Goal: Task Accomplishment & Management: Manage account settings

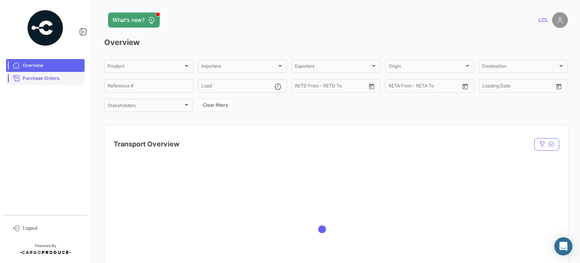
click at [53, 77] on span "Purchase Orders" at bounding box center [52, 78] width 59 height 7
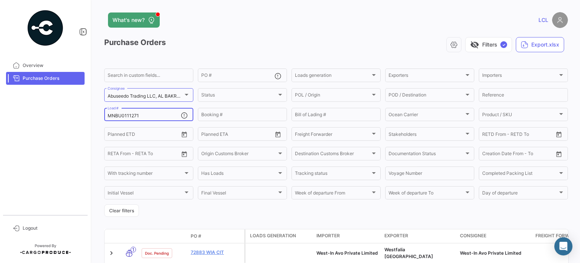
click at [126, 116] on input "MNBU0111271" at bounding box center [144, 115] width 73 height 5
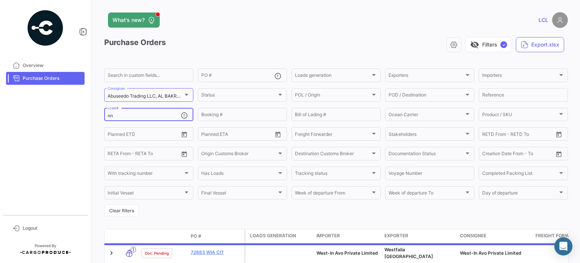
type input "n"
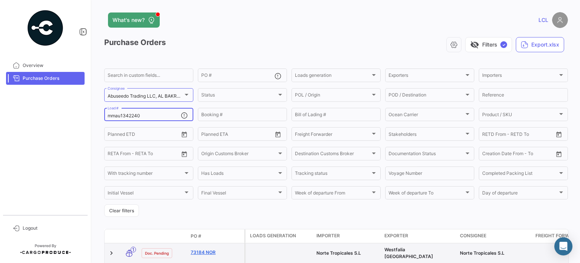
type input "mmau1342240"
click at [208, 249] on link "73184 NOR" at bounding box center [216, 252] width 51 height 7
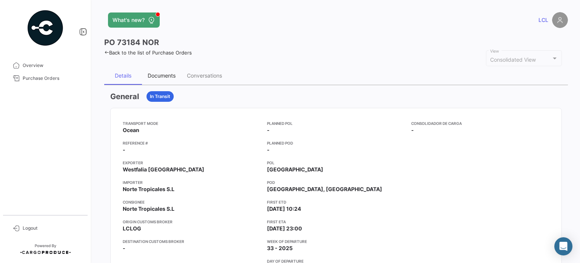
click at [167, 75] on div "Documents" at bounding box center [162, 75] width 28 height 6
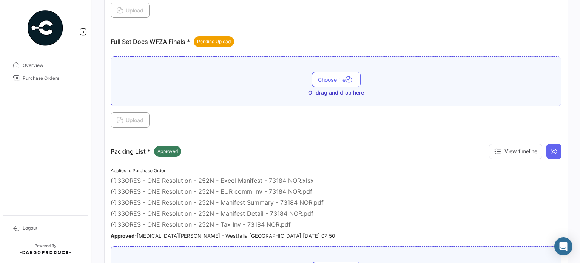
scroll to position [227, 0]
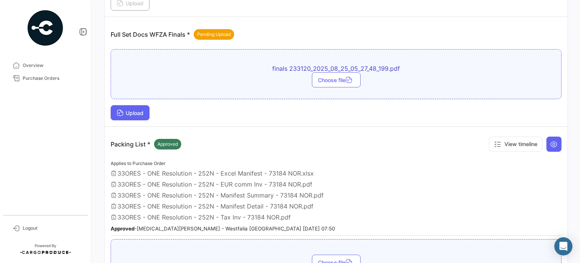
click at [125, 112] on span "Upload" at bounding box center [130, 113] width 27 height 6
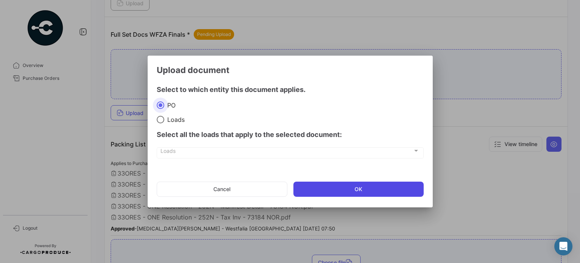
click at [344, 188] on button "OK" at bounding box center [359, 188] width 130 height 15
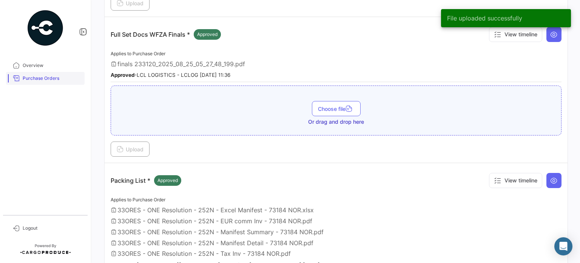
click at [43, 78] on span "Purchase Orders" at bounding box center [52, 78] width 59 height 7
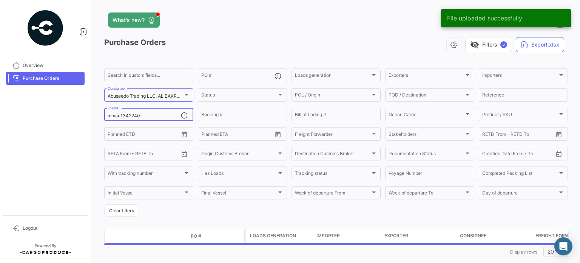
click at [132, 113] on input "mmau1342240" at bounding box center [144, 115] width 73 height 5
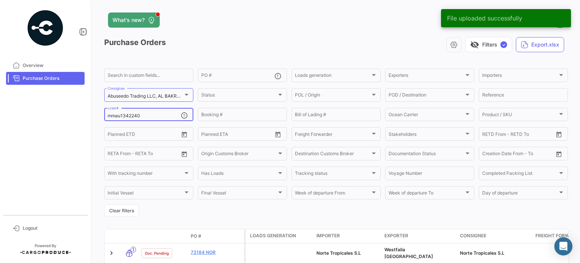
click at [132, 113] on input "mmau1342240" at bounding box center [144, 115] width 73 height 5
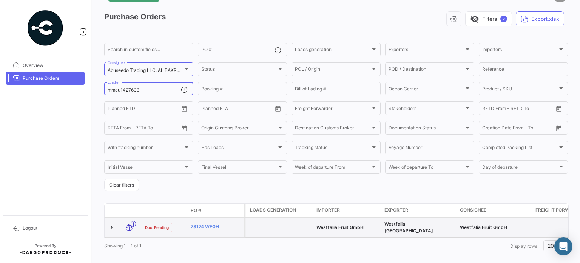
type input "mmau1427603"
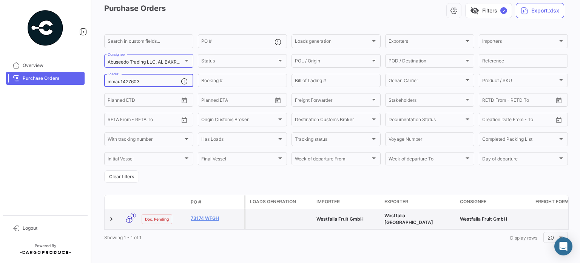
click at [206, 224] on datatable-body "1 Doc. Pending 73174 WFGH Westfalia Fruit GmbH Westfalia South Africa Westfalia…" at bounding box center [336, 219] width 465 height 20
click at [206, 215] on link "73174 WFGH" at bounding box center [216, 218] width 51 height 7
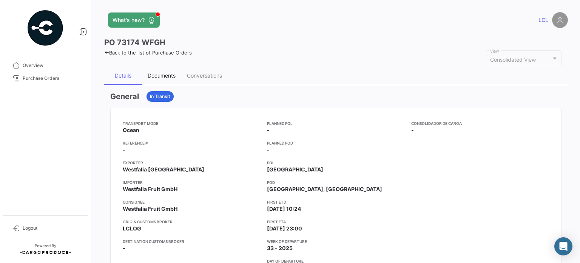
click at [154, 72] on div "Documents" at bounding box center [162, 75] width 28 height 6
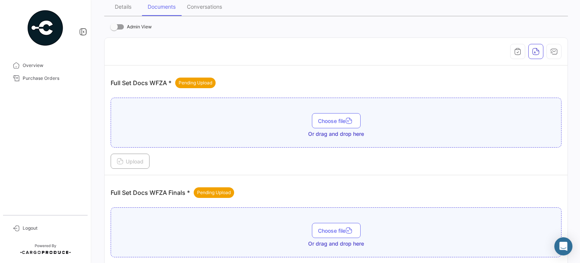
scroll to position [113, 0]
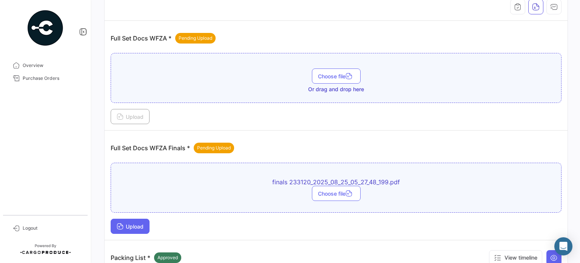
click at [135, 225] on span "Upload" at bounding box center [130, 226] width 27 height 6
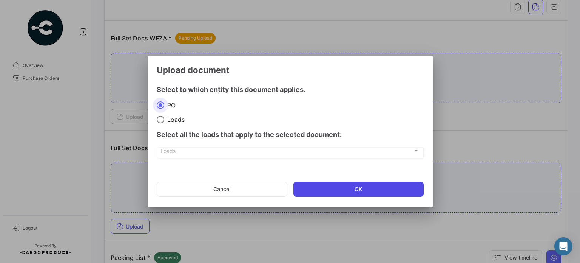
click at [319, 193] on button "OK" at bounding box center [359, 188] width 130 height 15
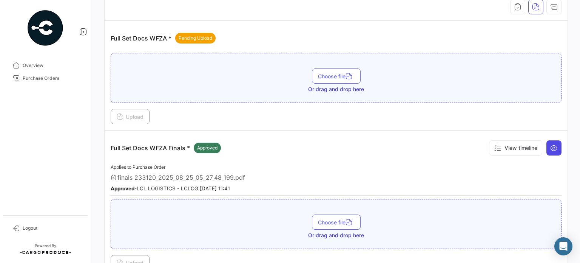
click at [551, 146] on icon at bounding box center [555, 148] width 8 height 8
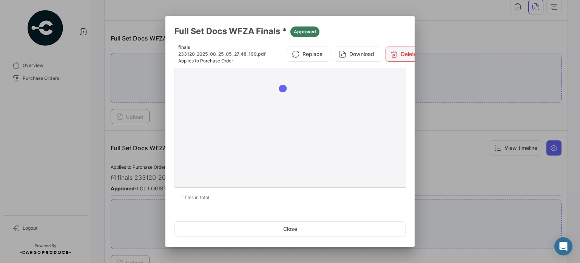
click at [401, 48] on button "Delete" at bounding box center [404, 53] width 36 height 15
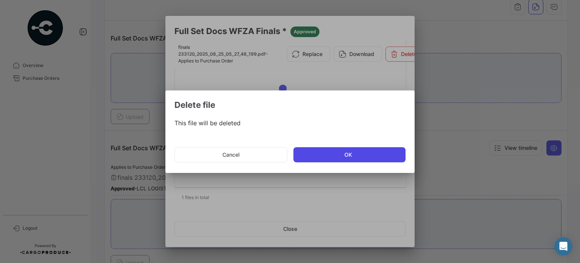
click at [345, 152] on button "OK" at bounding box center [350, 154] width 112 height 15
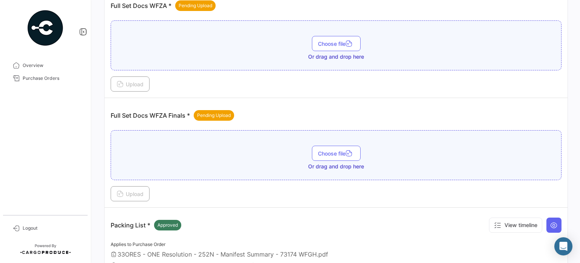
scroll to position [227, 0]
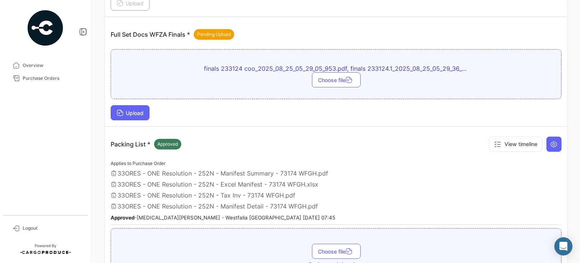
click at [125, 110] on span "Upload" at bounding box center [130, 113] width 27 height 6
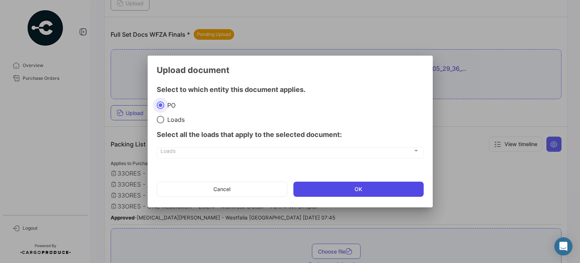
click at [356, 189] on button "OK" at bounding box center [359, 188] width 130 height 15
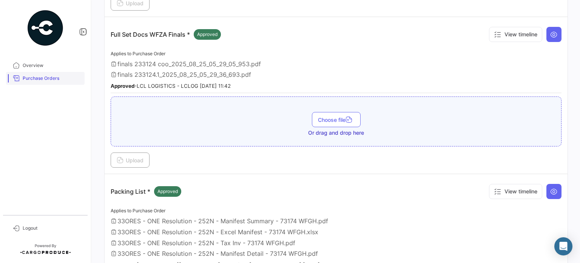
click at [42, 80] on span "Purchase Orders" at bounding box center [52, 78] width 59 height 7
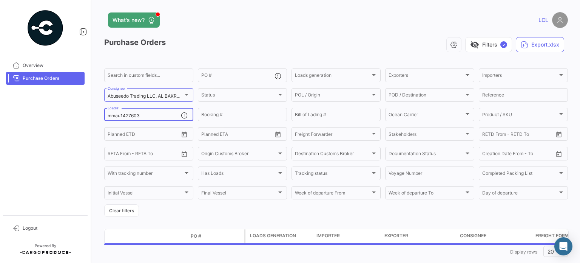
click at [119, 118] on input "mmau1427603" at bounding box center [144, 115] width 73 height 5
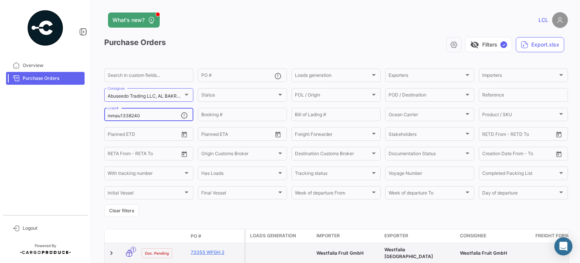
scroll to position [38, 0]
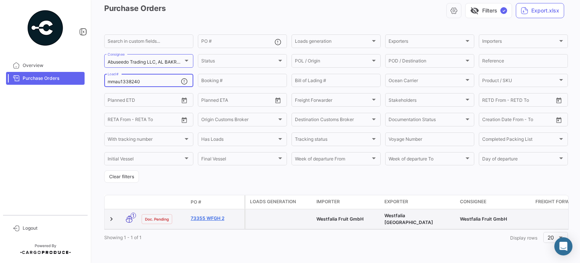
type input "mmau1338240"
click at [212, 215] on link "73355 WFGH 2" at bounding box center [216, 218] width 51 height 7
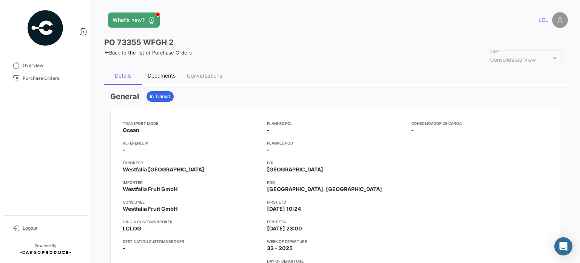
click at [158, 74] on div "Documents" at bounding box center [162, 75] width 28 height 6
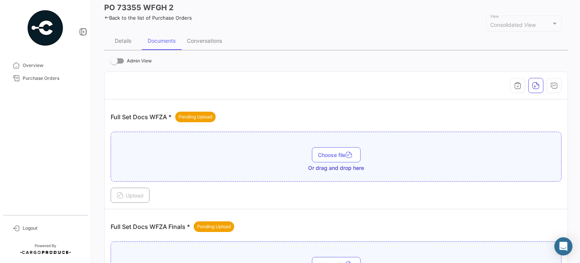
scroll to position [113, 0]
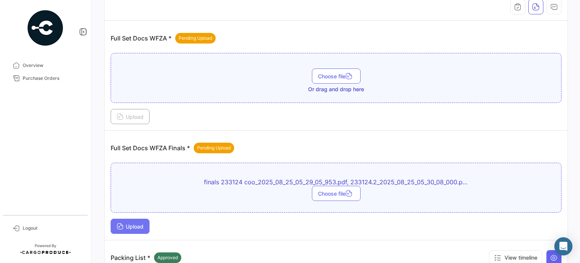
click at [128, 227] on span "Upload" at bounding box center [130, 226] width 27 height 6
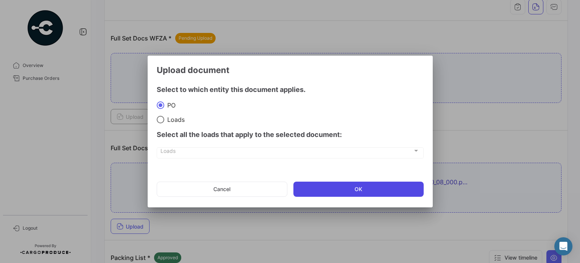
click at [347, 195] on button "OK" at bounding box center [359, 188] width 130 height 15
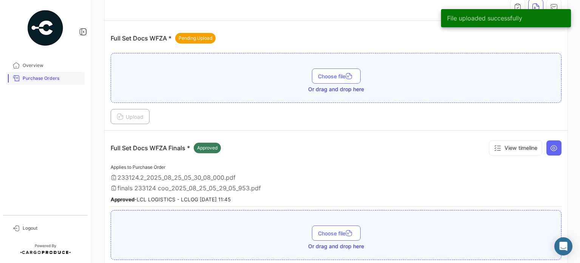
click at [29, 75] on span "Purchase Orders" at bounding box center [52, 78] width 59 height 7
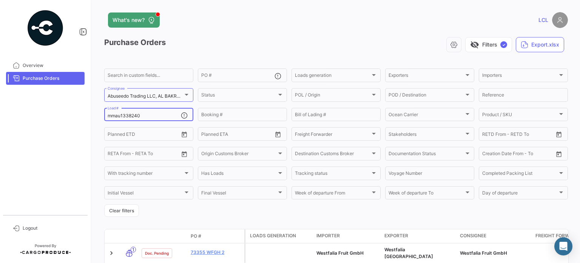
click at [140, 116] on input "mmau1338240" at bounding box center [144, 115] width 73 height 5
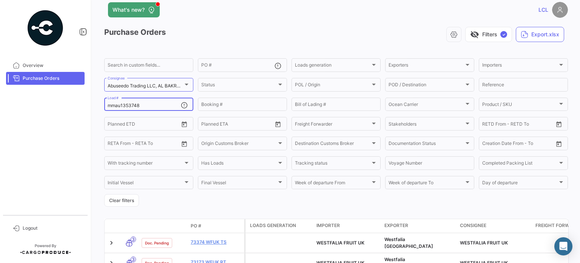
scroll to position [71, 0]
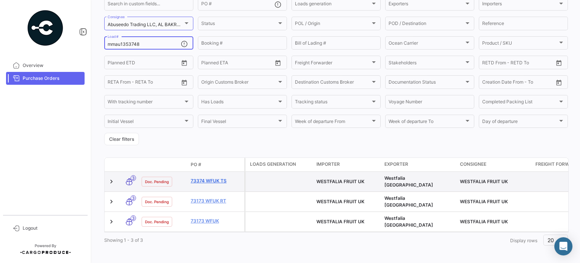
type input "mmau1353748"
click at [208, 177] on link "73374 WFUK TS" at bounding box center [216, 180] width 51 height 7
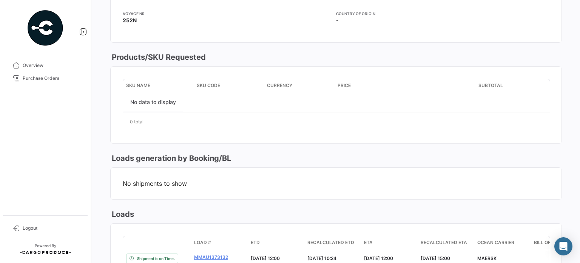
scroll to position [38, 0]
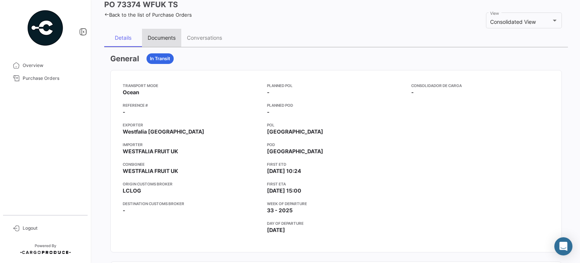
click at [162, 37] on div "Documents" at bounding box center [162, 37] width 28 height 6
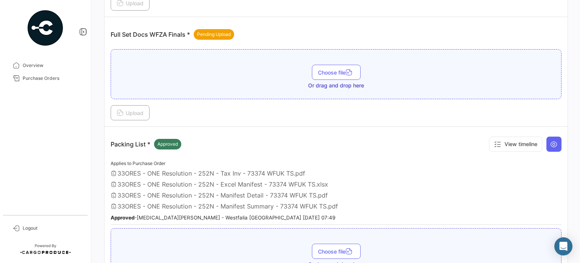
scroll to position [0, 0]
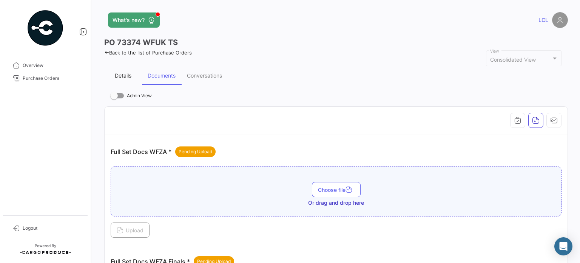
click at [125, 75] on div "Details" at bounding box center [123, 75] width 17 height 6
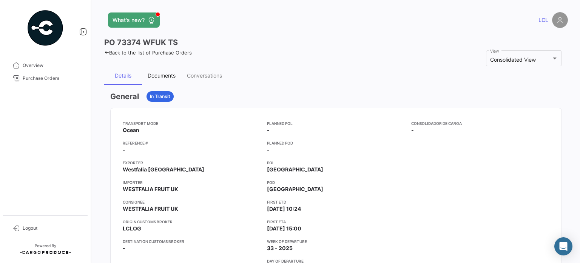
click at [167, 75] on div "Documents" at bounding box center [162, 75] width 28 height 6
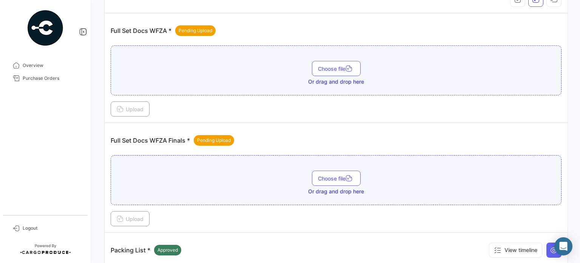
scroll to position [151, 0]
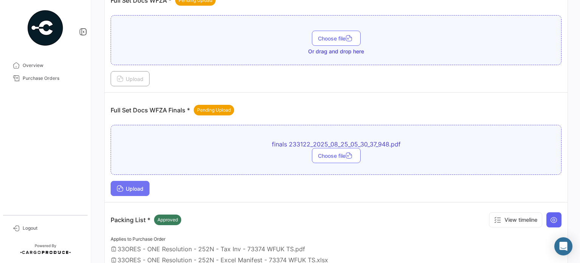
click at [122, 186] on icon at bounding box center [120, 189] width 7 height 7
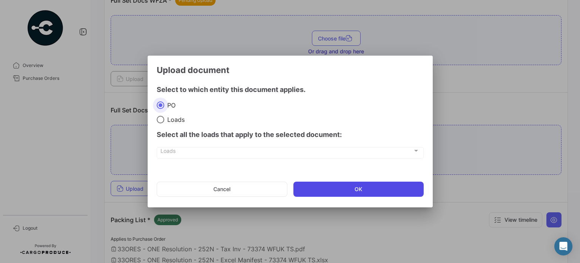
click at [348, 188] on button "OK" at bounding box center [359, 188] width 130 height 15
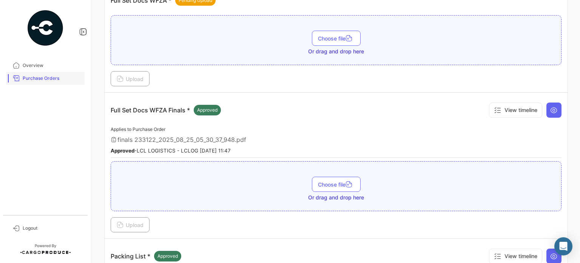
click at [26, 80] on span "Purchase Orders" at bounding box center [52, 78] width 59 height 7
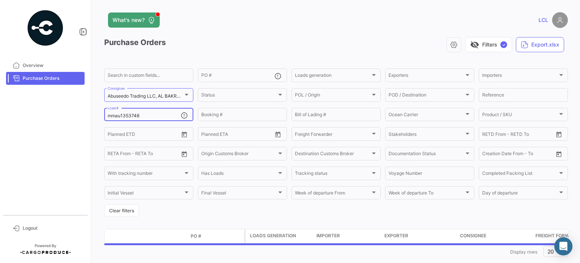
click at [127, 116] on input "mmau1353748" at bounding box center [144, 115] width 73 height 5
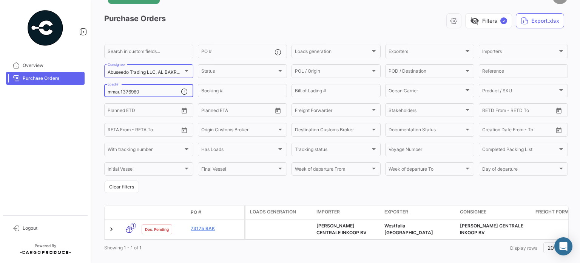
scroll to position [41, 0]
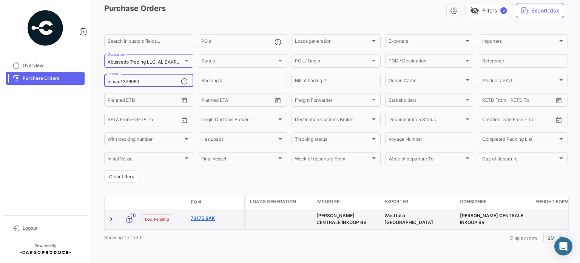
type input "mmau1376960"
click at [207, 215] on link "73175 BAK" at bounding box center [216, 218] width 51 height 7
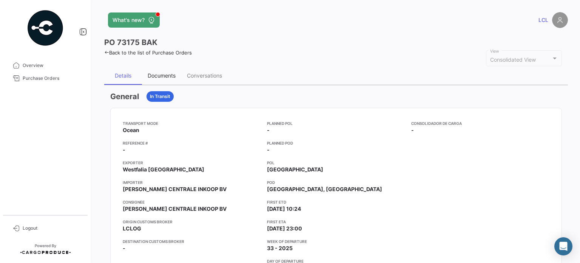
click at [156, 75] on div "Documents" at bounding box center [162, 75] width 28 height 6
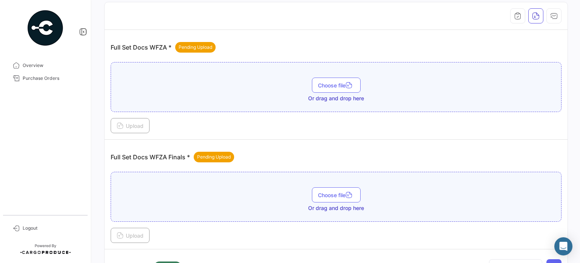
scroll to position [189, 0]
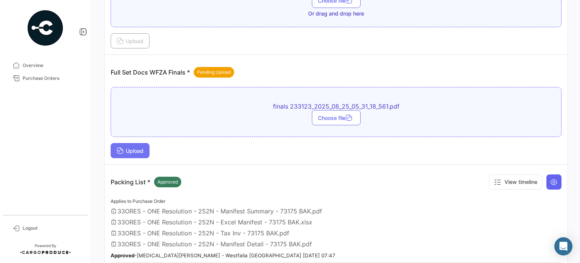
click at [133, 154] on button "Upload" at bounding box center [130, 150] width 39 height 15
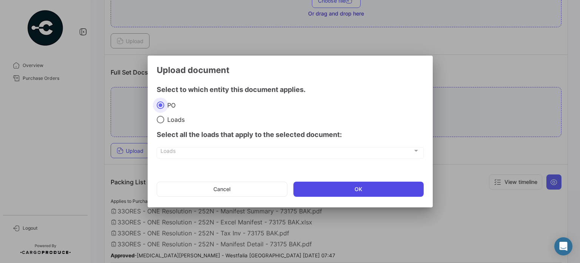
click at [326, 192] on button "OK" at bounding box center [359, 188] width 130 height 15
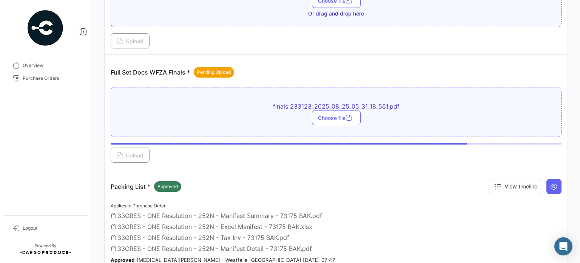
drag, startPoint x: 39, startPoint y: 79, endPoint x: 76, endPoint y: 98, distance: 41.7
click at [39, 79] on span "Purchase Orders" at bounding box center [52, 78] width 59 height 7
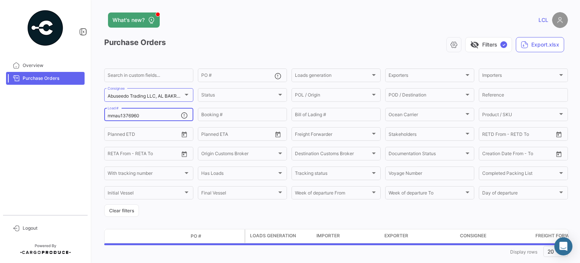
click at [133, 117] on input "mmau1376960" at bounding box center [144, 115] width 73 height 5
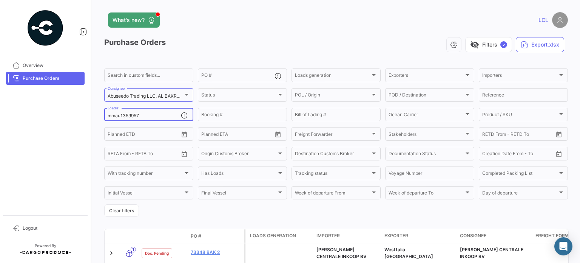
scroll to position [41, 0]
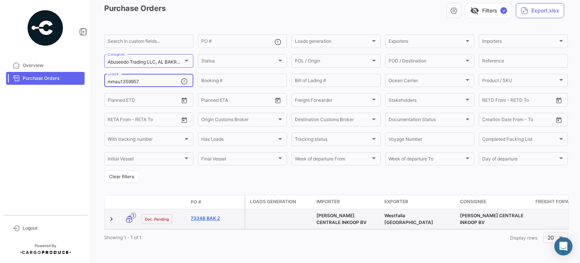
type input "mmau1359957"
click at [198, 215] on link "73348 BAK 2" at bounding box center [216, 218] width 51 height 7
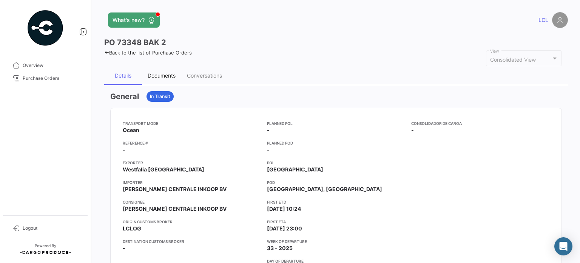
click at [172, 76] on div "Documents" at bounding box center [162, 75] width 28 height 6
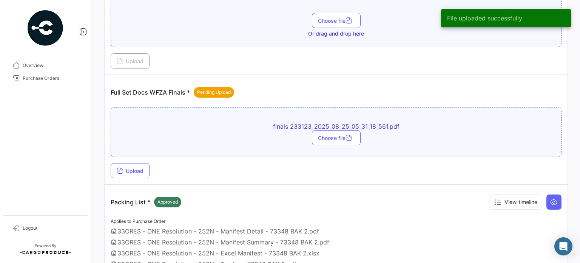
scroll to position [227, 0]
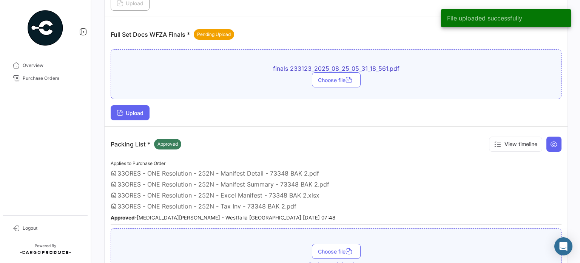
click at [133, 110] on span "Upload" at bounding box center [130, 113] width 27 height 6
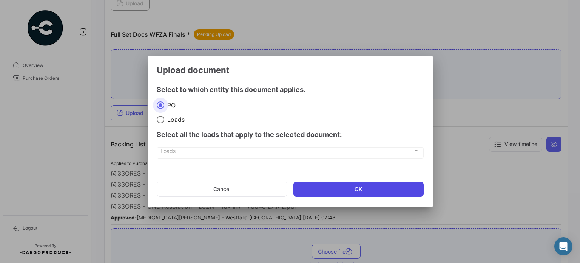
click at [357, 189] on button "OK" at bounding box center [359, 188] width 130 height 15
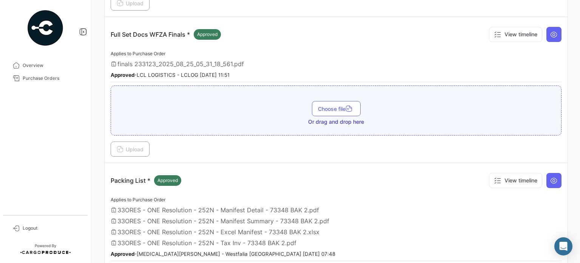
scroll to position [151, 0]
